Goal: Task Accomplishment & Management: Manage account settings

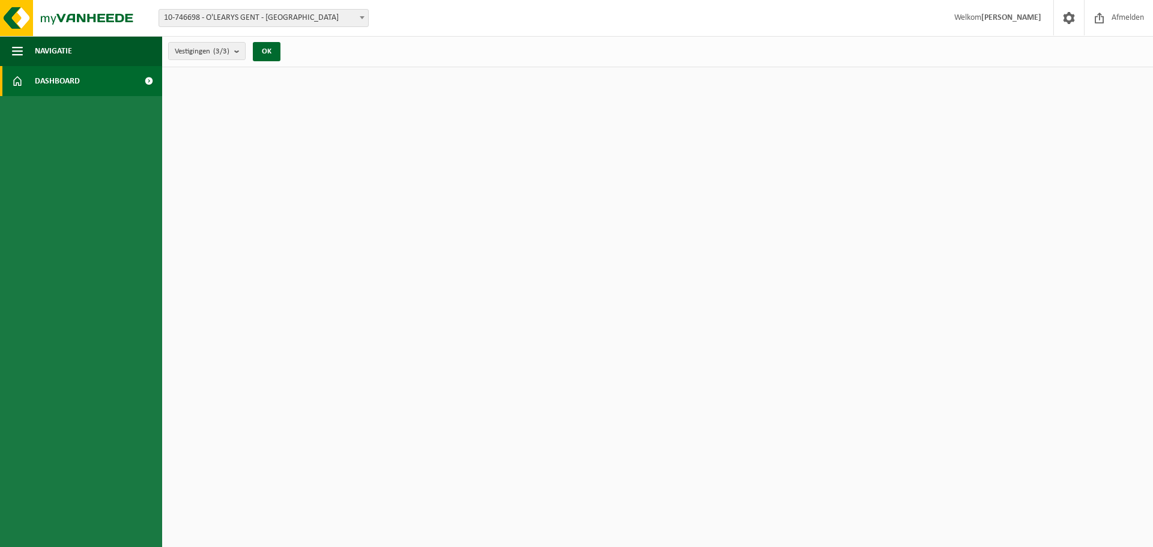
click at [279, 19] on span "10-746698 - O'LEARYS GENT - [GEOGRAPHIC_DATA]" at bounding box center [263, 18] width 209 height 17
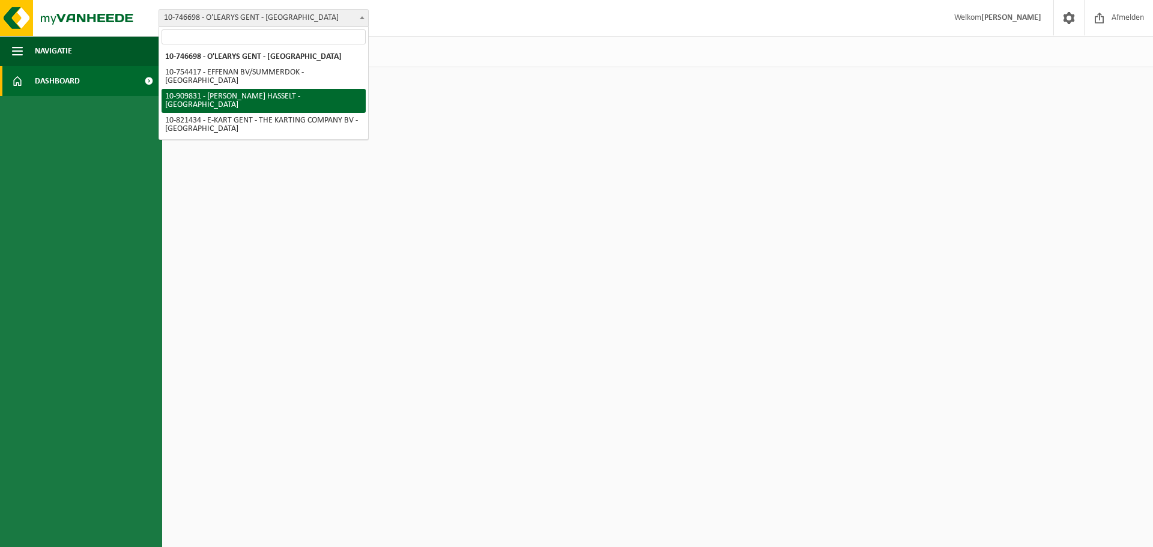
select select "124241"
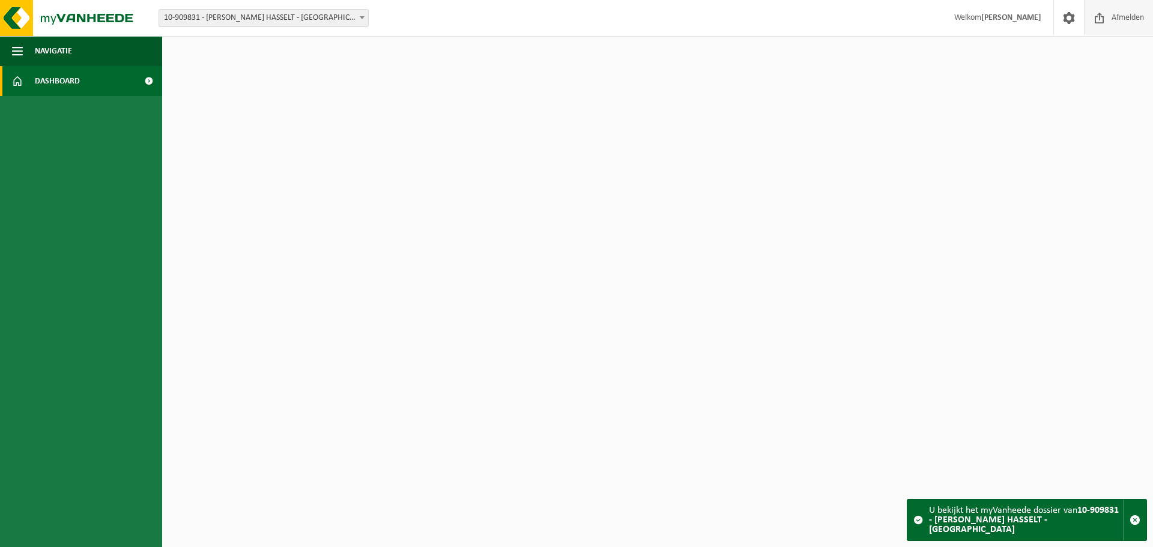
click at [1119, 15] on span "Afmelden" at bounding box center [1128, 17] width 38 height 35
